Goal: Complete application form: Complete application form

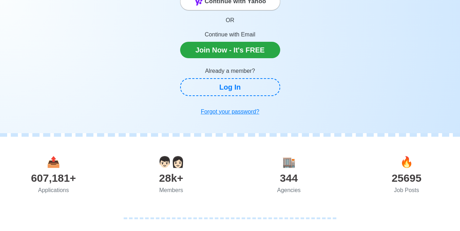
scroll to position [71, 0]
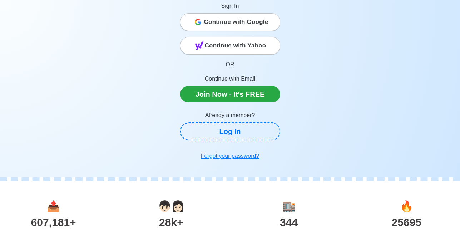
click at [242, 22] on span "Continue with Google" at bounding box center [236, 22] width 64 height 14
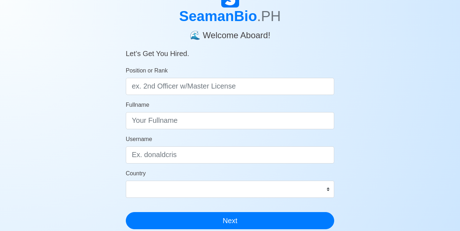
scroll to position [36, 0]
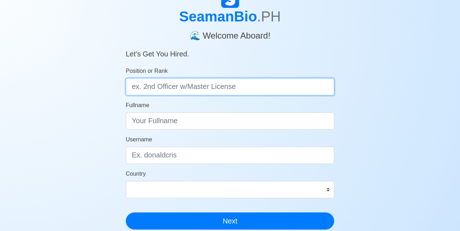
click at [320, 90] on input "Position or Rank" at bounding box center [230, 86] width 209 height 17
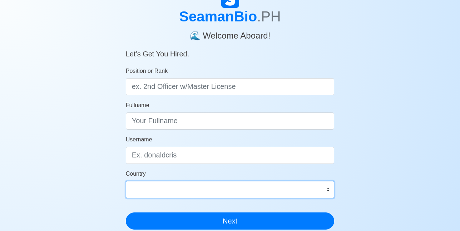
click at [300, 190] on select "Afghanistan Åland Islands Albania Algeria American Samoa Andorra Angola Anguill…" at bounding box center [230, 189] width 209 height 17
select select "PH"
click at [292, 187] on select "Afghanistan Åland Islands Albania Algeria American Samoa Andorra Angola Anguill…" at bounding box center [230, 189] width 209 height 17
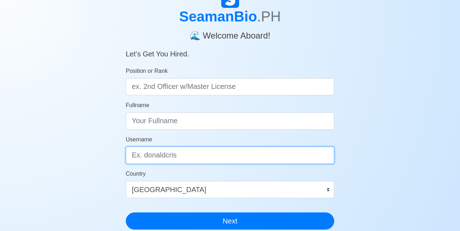
click at [255, 153] on input "Username" at bounding box center [230, 155] width 209 height 17
type input "alex16"
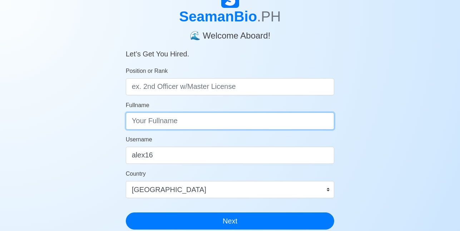
click at [265, 117] on input "Fullname" at bounding box center [230, 120] width 209 height 17
type input "Alex Andales"
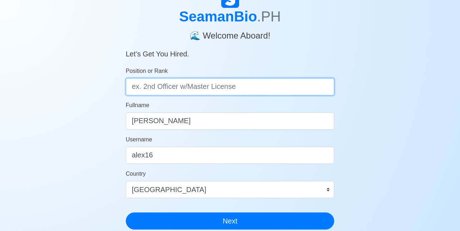
click at [261, 81] on input "Position or Rank" at bounding box center [230, 86] width 209 height 17
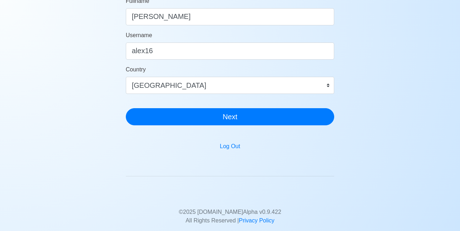
scroll to position [143, 0]
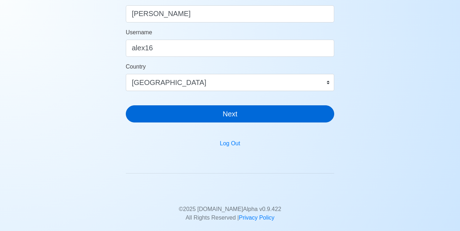
type input "Elect. Officer"
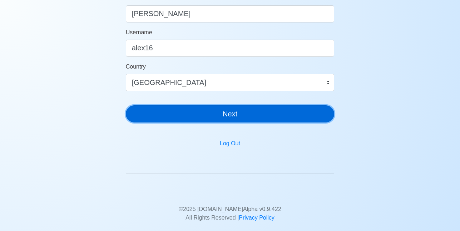
click at [252, 120] on button "Next" at bounding box center [230, 113] width 209 height 17
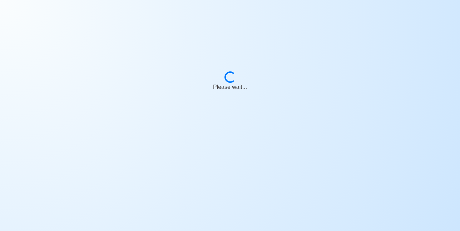
scroll to position [9, 0]
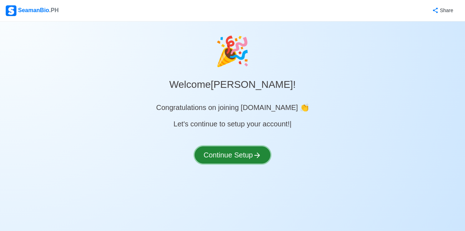
click at [204, 158] on button "Continue Setup" at bounding box center [233, 154] width 76 height 17
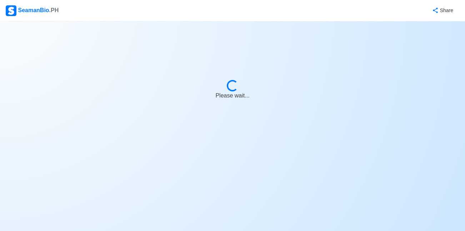
select select "Visible for Hiring"
select select "PH"
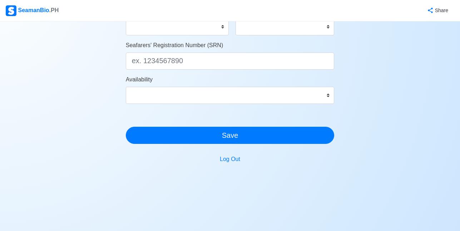
scroll to position [433, 0]
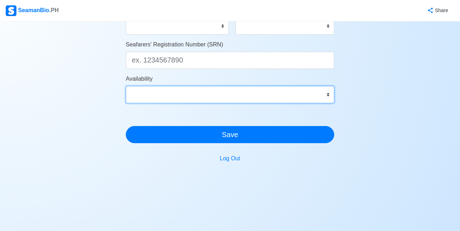
click at [327, 95] on select "Immediate Sep 2025 Oct 2025 Nov 2025 Dec 2025 Jan 2026 Feb 2026 Mar 2026 Apr 20…" at bounding box center [230, 94] width 209 height 17
select select "4102416000000"
click at [126, 86] on select "Immediate Sep 2025 Oct 2025 Nov 2025 Dec 2025 Jan 2026 Feb 2026 Mar 2026 Apr 20…" at bounding box center [230, 94] width 209 height 17
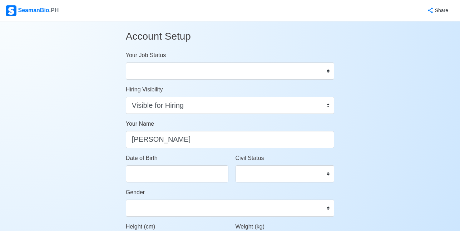
scroll to position [0, 0]
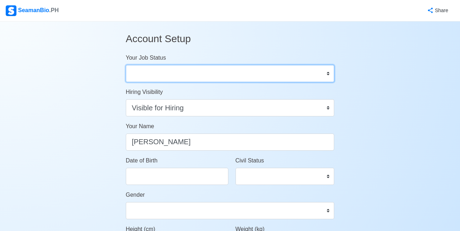
click at [298, 72] on select "Onboard Actively Looking for Job Not Looking for Job" at bounding box center [230, 73] width 209 height 17
select select "Actively Looking for Job"
click at [126, 65] on select "Onboard Actively Looking for Job Not Looking for Job" at bounding box center [230, 73] width 209 height 17
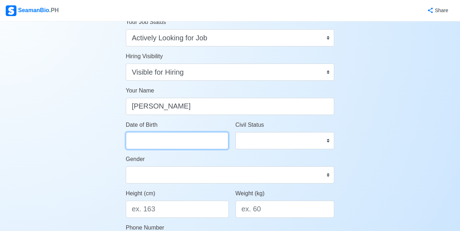
select select "****"
select select "******"
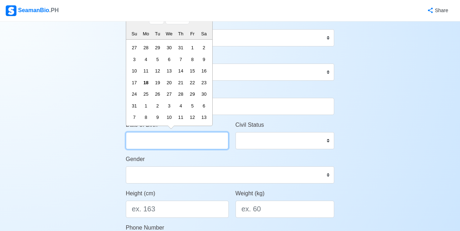
click at [193, 134] on input "Date of Birth" at bounding box center [177, 140] width 102 height 17
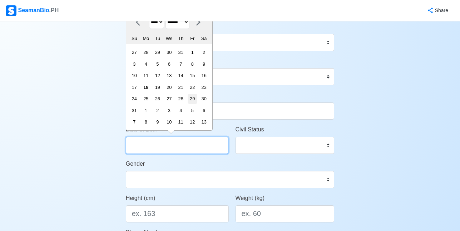
scroll to position [0, 0]
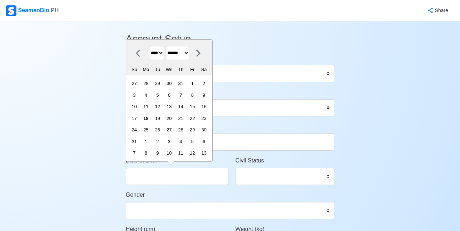
click at [155, 50] on select "**** **** **** **** **** **** **** **** **** **** **** **** **** **** **** ****…" at bounding box center [156, 53] width 15 height 14
select select "****"
click at [149, 58] on select "**** **** **** **** **** **** **** **** **** **** **** **** **** **** **** ****…" at bounding box center [156, 53] width 15 height 14
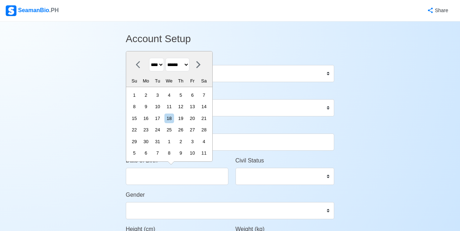
click at [186, 67] on select "******* ******** ***** ***** *** **** **** ****** ********* ******* ******** **…" at bounding box center [177, 65] width 24 height 14
select select "********"
click at [168, 58] on select "******* ******** ***** ***** *** **** **** ****** ********* ******* ******** **…" at bounding box center [177, 65] width 24 height 14
click at [137, 105] on div "7" at bounding box center [134, 107] width 10 height 10
type input "11/07/1993"
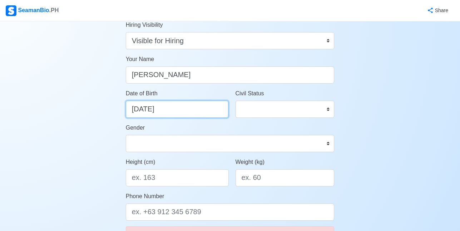
scroll to position [71, 0]
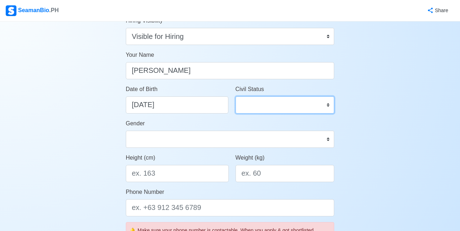
click at [256, 102] on select "Single Married Widowed Separated" at bounding box center [284, 104] width 99 height 17
select select "Single"
click at [235, 96] on select "Single Married Widowed Separated" at bounding box center [284, 104] width 99 height 17
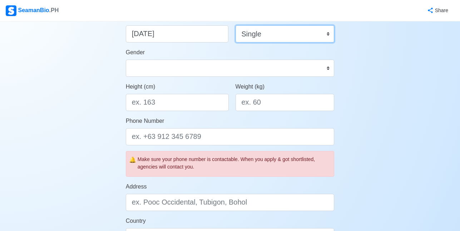
scroll to position [143, 0]
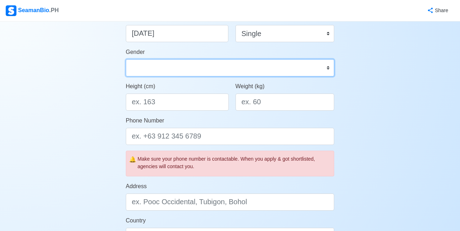
click at [272, 70] on select "Male Female" at bounding box center [230, 67] width 209 height 17
select select "Male"
click at [126, 59] on select "Male Female" at bounding box center [230, 67] width 209 height 17
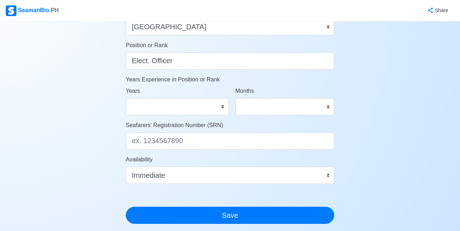
scroll to position [357, 0]
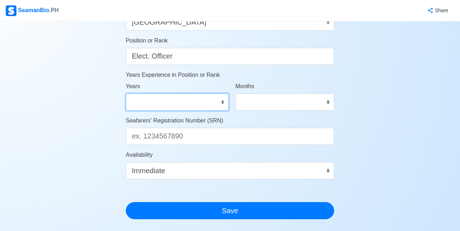
click at [217, 104] on select "0 1 2 3 4 5 6 7 8 9 10 11 12 13 14 15 16 17 18 19 20 21 22 23 24 25 26 27 28 29…" at bounding box center [177, 102] width 103 height 17
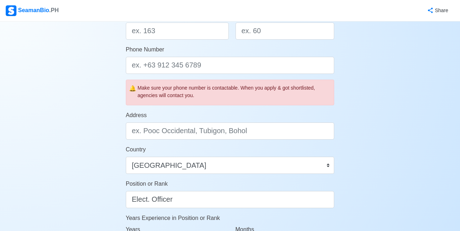
scroll to position [214, 0]
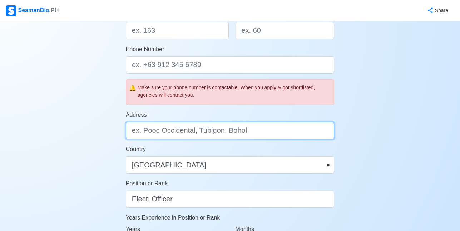
click at [235, 132] on input "Address" at bounding box center [230, 130] width 209 height 17
type input "Tangub City, Misamis Occidental"
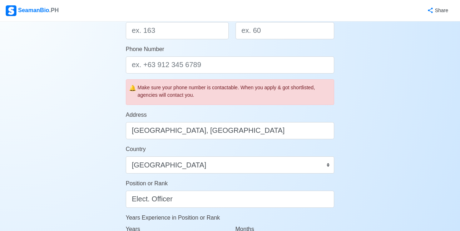
click at [359, 115] on div "Account Setup Your Job Status Onboard Actively Looking for Job Not Looking for …" at bounding box center [230, 120] width 460 height 626
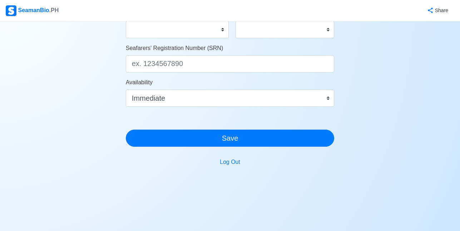
scroll to position [433, 0]
